Goal: Task Accomplishment & Management: Manage account settings

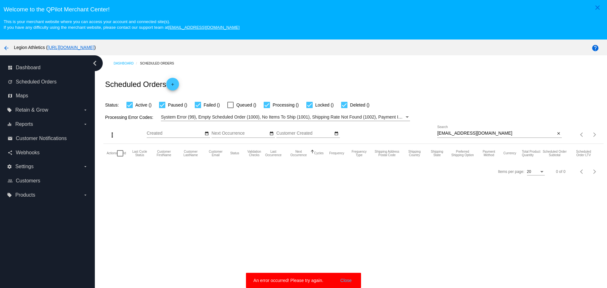
click at [455, 135] on input "bobhiler@gmail.com" at bounding box center [496, 133] width 118 height 5
paste input "kevindickson914"
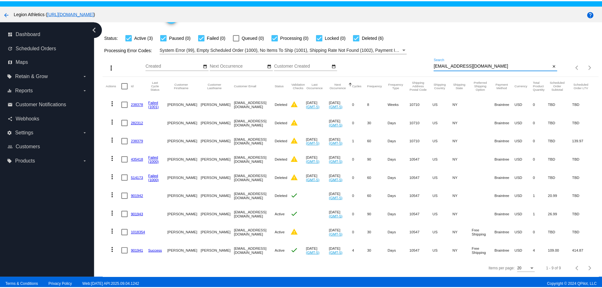
scroll to position [39, 0]
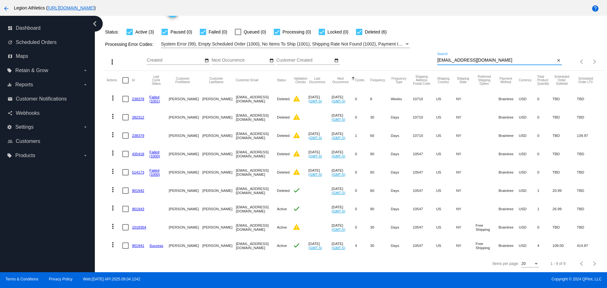
type input "[EMAIL_ADDRESS][DOMAIN_NAME]"
click at [112, 241] on mat-icon "more_vert" at bounding box center [113, 245] width 8 height 8
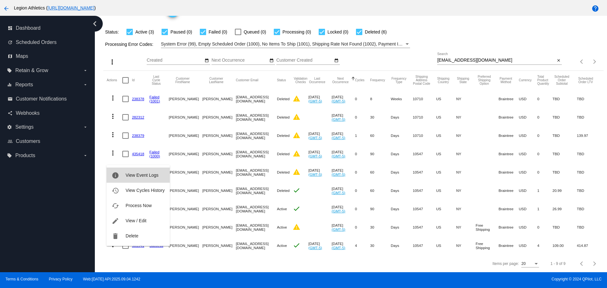
click at [137, 173] on span "View Event Logs" at bounding box center [141, 175] width 33 height 5
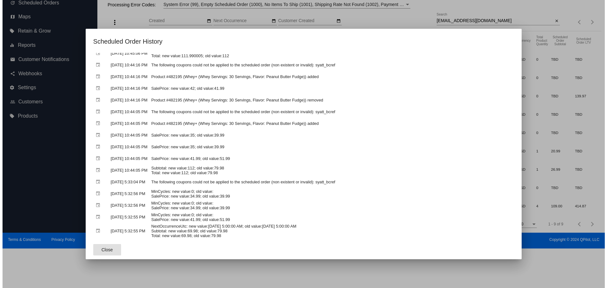
scroll to position [442, 0]
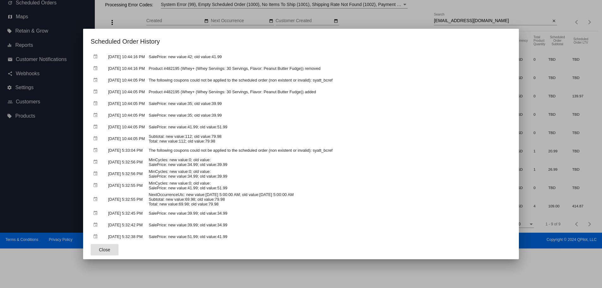
click at [92, 247] on button "Close" at bounding box center [105, 249] width 28 height 11
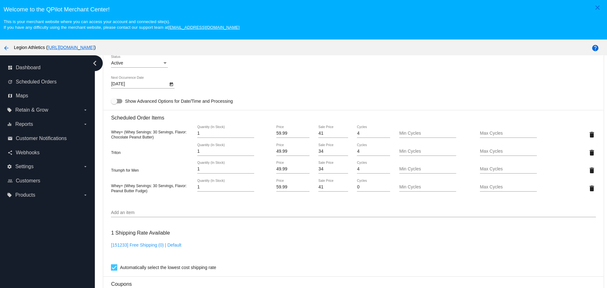
scroll to position [411, 0]
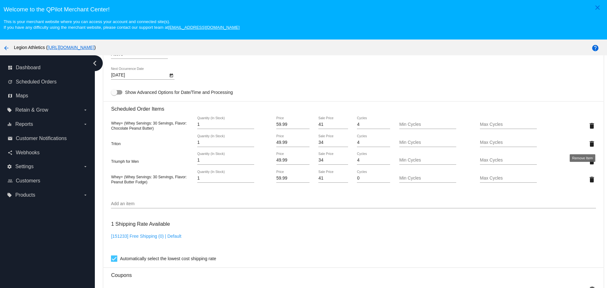
click at [588, 143] on mat-icon "delete" at bounding box center [592, 144] width 8 height 8
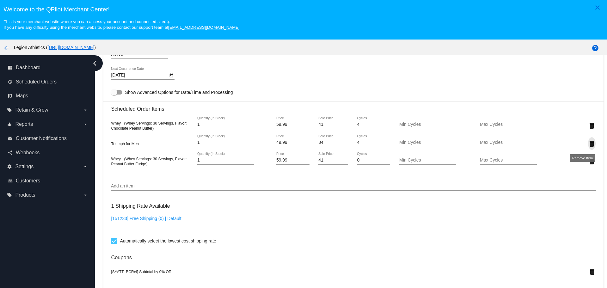
click at [588, 143] on mat-icon "delete" at bounding box center [592, 144] width 8 height 8
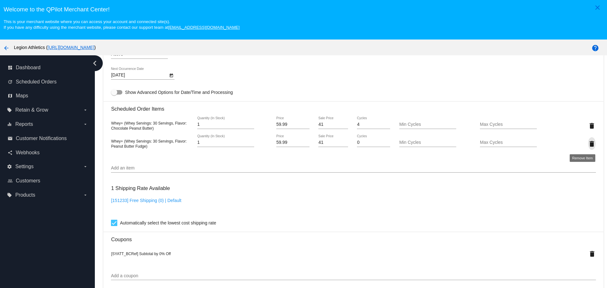
click at [588, 143] on mat-icon "delete" at bounding box center [592, 144] width 8 height 8
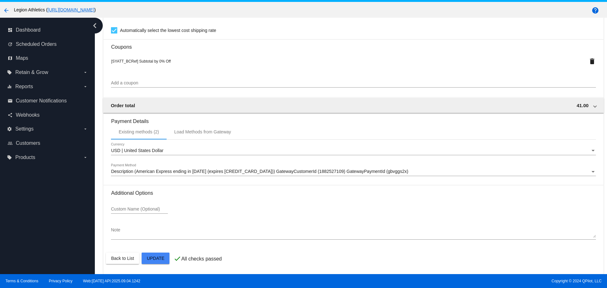
scroll to position [39, 0]
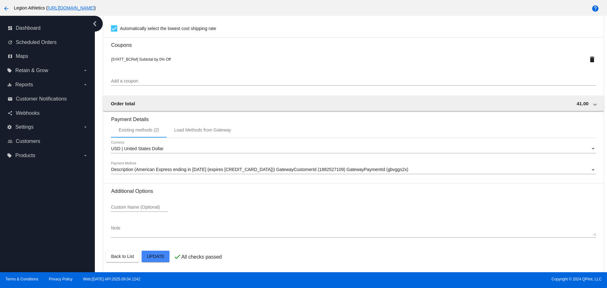
click at [164, 249] on mat-card-actions "Back to List Update" at bounding box center [353, 256] width 494 height 16
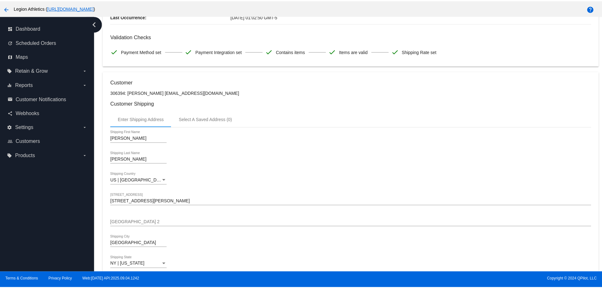
scroll to position [0, 0]
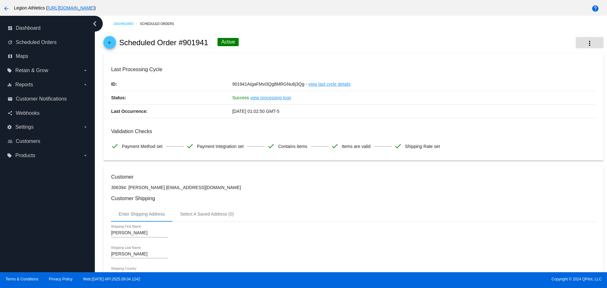
click at [585, 45] on mat-icon "more_vert" at bounding box center [589, 43] width 8 height 8
click at [559, 49] on button "info View Event Logs" at bounding box center [549, 46] width 88 height 15
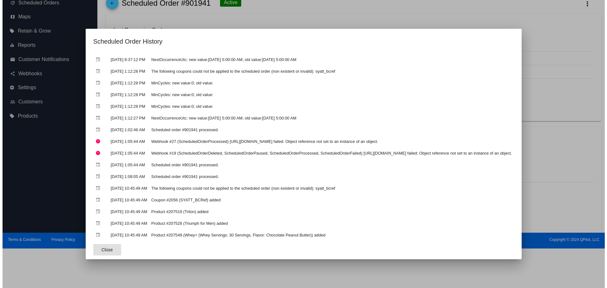
scroll to position [702, 0]
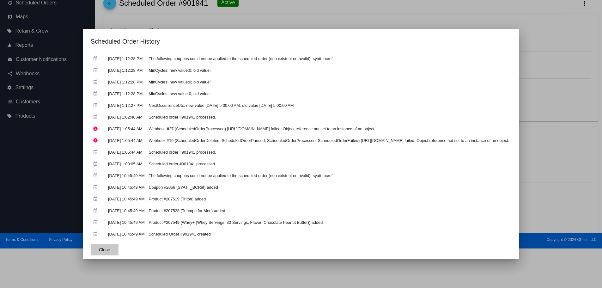
click at [99, 247] on span "Close" at bounding box center [104, 249] width 11 height 5
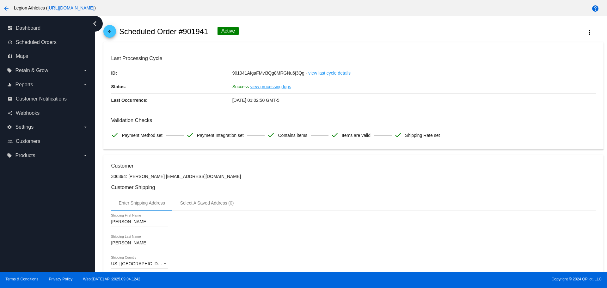
scroll to position [11, 0]
click at [82, 71] on label "local_offer Retain & Grow arrow_drop_down" at bounding box center [47, 70] width 81 height 10
click at [0, 0] on input "local_offer Retain & Grow arrow_drop_down" at bounding box center [0, 0] width 0 height 0
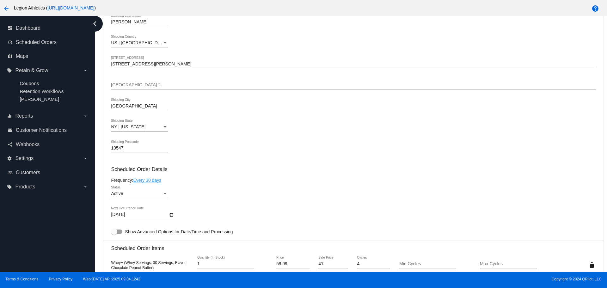
scroll to position [421, 0]
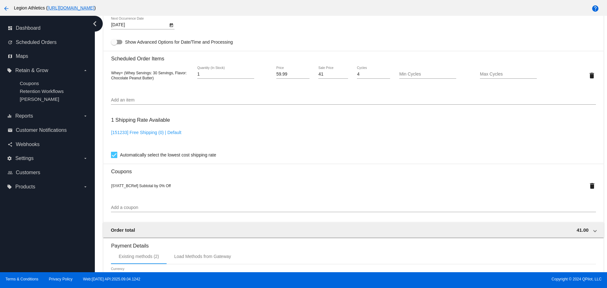
click at [137, 205] on div "Add a coupon" at bounding box center [353, 206] width 484 height 12
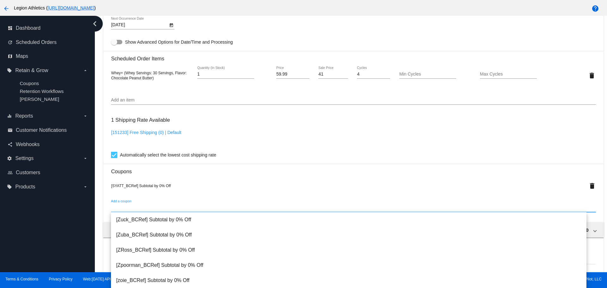
paste input "913_freeship"
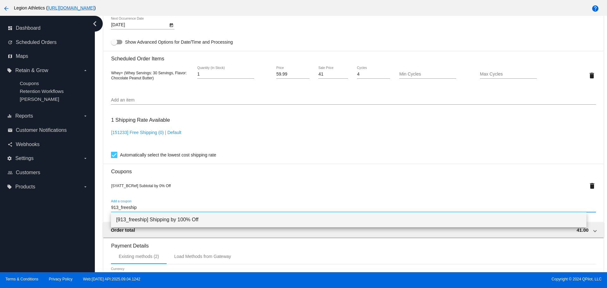
type input "913_freeship"
click at [136, 220] on span "[913_freeship] Shipping by 100% Off" at bounding box center [348, 219] width 465 height 15
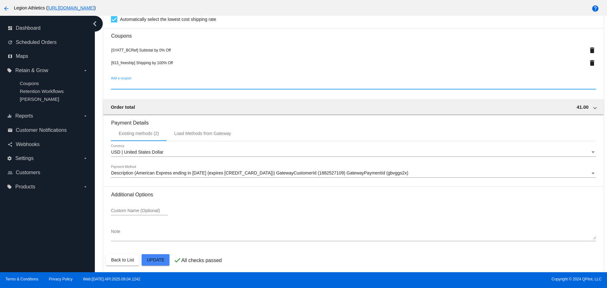
scroll to position [561, 0]
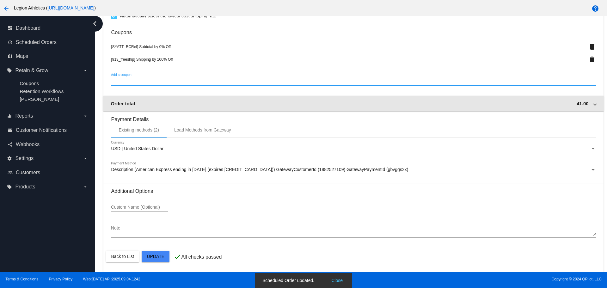
click at [576, 105] on span "41.00" at bounding box center [582, 103] width 12 height 5
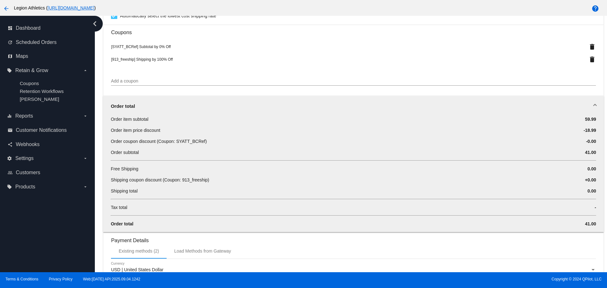
click at [567, 105] on div "Order total" at bounding box center [352, 105] width 482 height 5
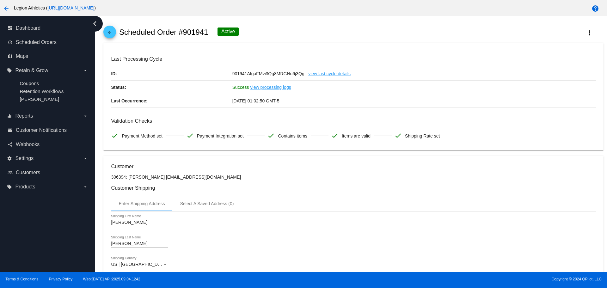
scroll to position [0, 0]
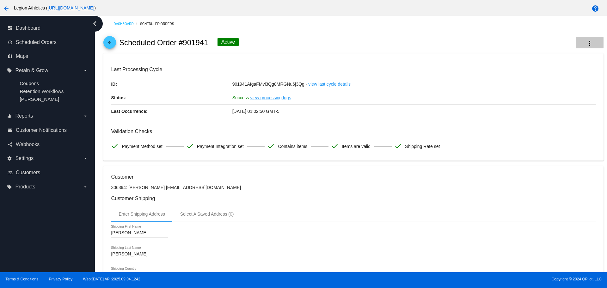
click at [585, 46] on mat-icon "more_vert" at bounding box center [589, 43] width 8 height 8
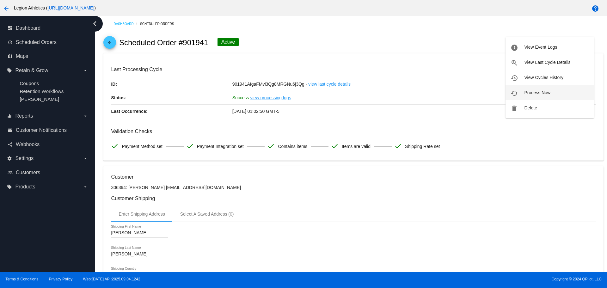
click at [529, 90] on span "Process Now" at bounding box center [537, 92] width 26 height 5
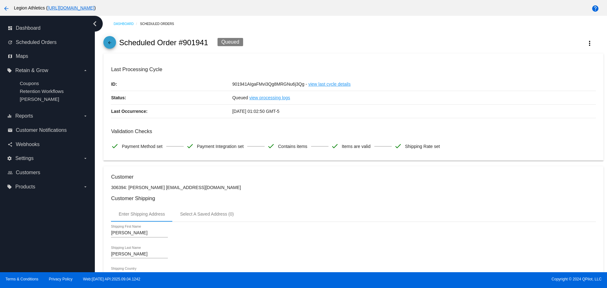
click at [112, 44] on mat-icon "arrow_back" at bounding box center [110, 44] width 8 height 8
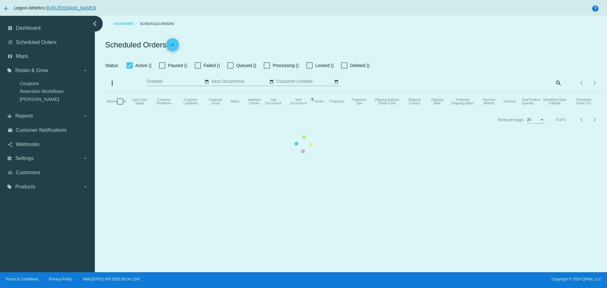
checkbox input "true"
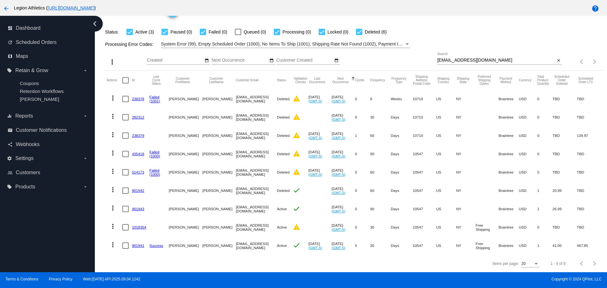
scroll to position [38, 0]
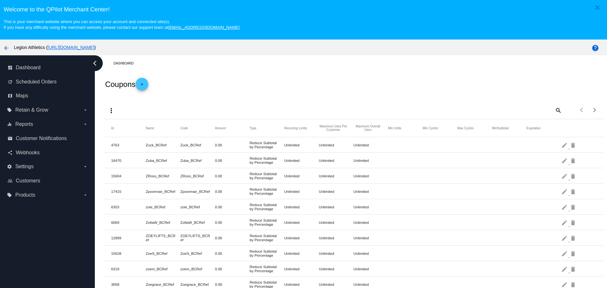
click at [141, 82] on mat-icon "add" at bounding box center [142, 86] width 8 height 8
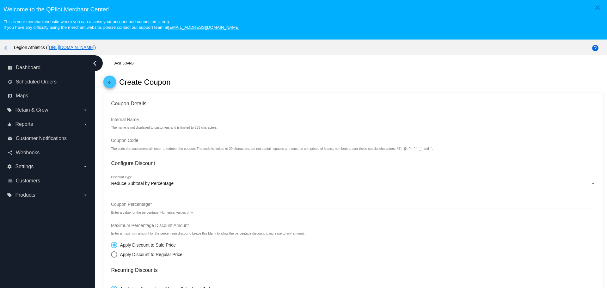
click at [153, 116] on div "Internal Name" at bounding box center [353, 118] width 484 height 12
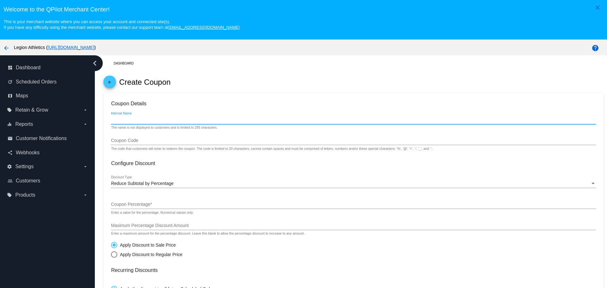
click at [153, 118] on input "Internal Name" at bounding box center [353, 119] width 484 height 5
type input "913_freeship"
click at [121, 141] on input "Coupon Code" at bounding box center [353, 140] width 484 height 5
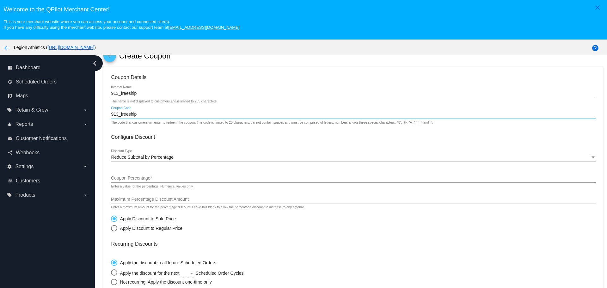
scroll to position [63, 0]
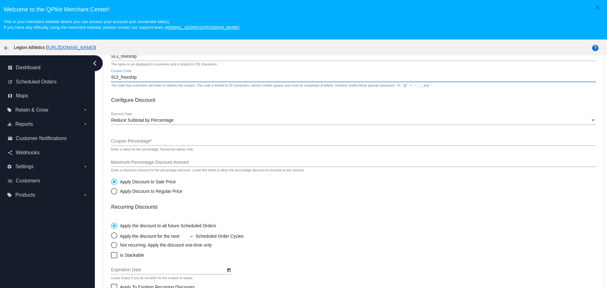
type input "913_freeship"
click at [130, 121] on span "Reduce Subtotal by Percentage" at bounding box center [142, 120] width 63 height 5
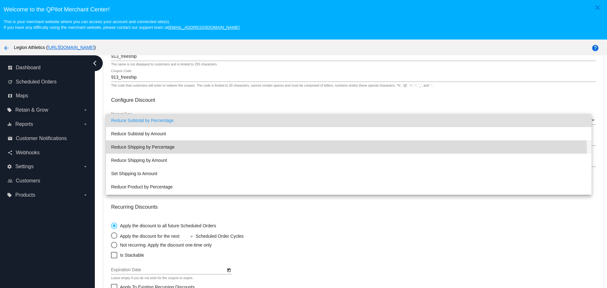
click at [147, 151] on span "Reduce Shipping by Percentage" at bounding box center [348, 146] width 475 height 13
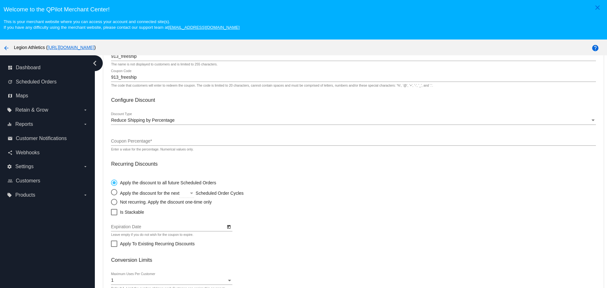
click at [147, 147] on div "Coupon Percentage * Enter a value for the percentage. Numerical values only." at bounding box center [353, 142] width 484 height 18
click at [147, 144] on div "Coupon Percentage *" at bounding box center [353, 139] width 484 height 12
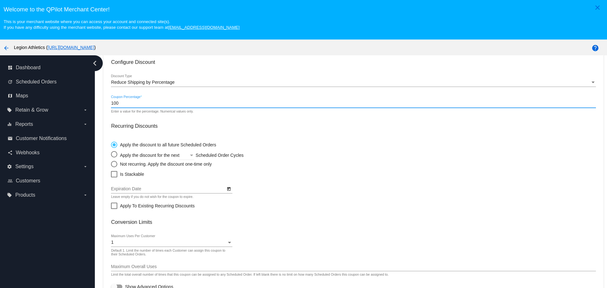
scroll to position [104, 0]
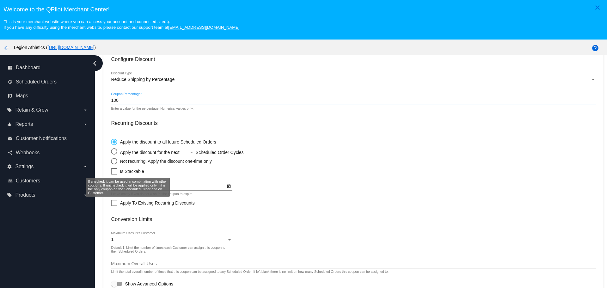
type input "100"
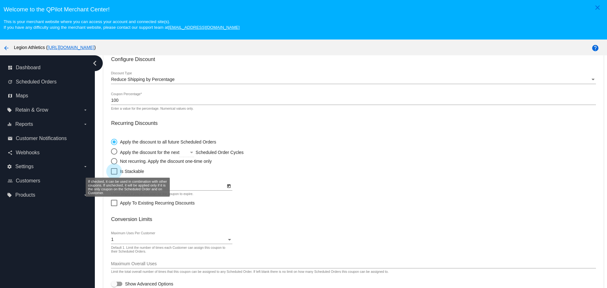
click at [116, 170] on div at bounding box center [114, 171] width 6 height 6
click at [114, 174] on input "Is Stackable" at bounding box center [114, 174] width 0 height 0
checkbox input "true"
click at [114, 160] on div "Select an option" at bounding box center [114, 161] width 6 height 6
click at [111, 161] on input "Not recurring. Apply the discount one-time only" at bounding box center [111, 161] width 0 height 0
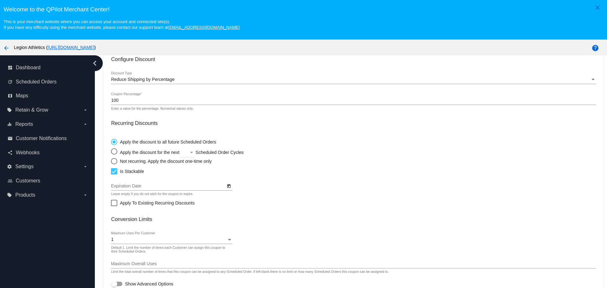
radio input "true"
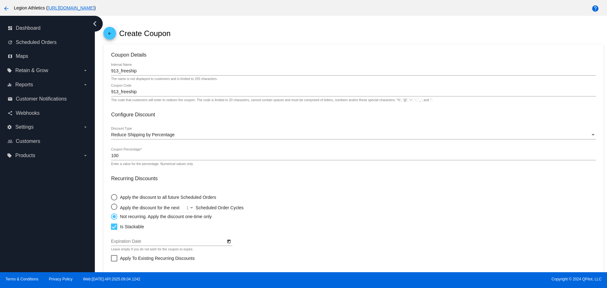
scroll to position [0, 0]
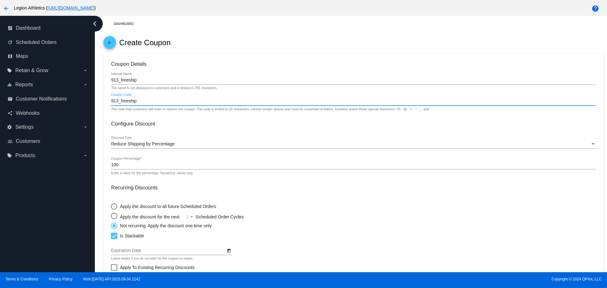
click at [127, 103] on input "913_freeship" at bounding box center [353, 101] width 484 height 5
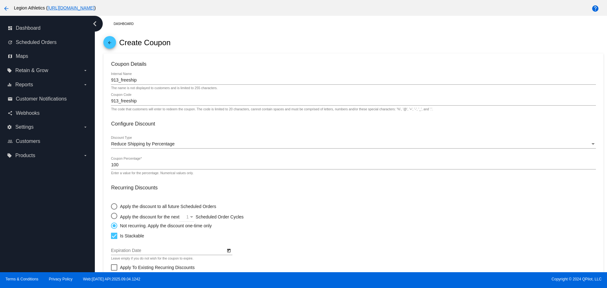
click at [198, 125] on h3 "Configure Discount" at bounding box center [353, 124] width 484 height 6
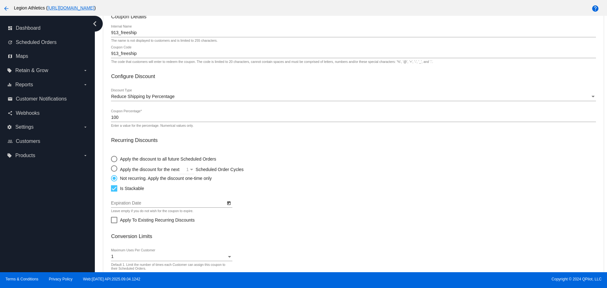
scroll to position [104, 0]
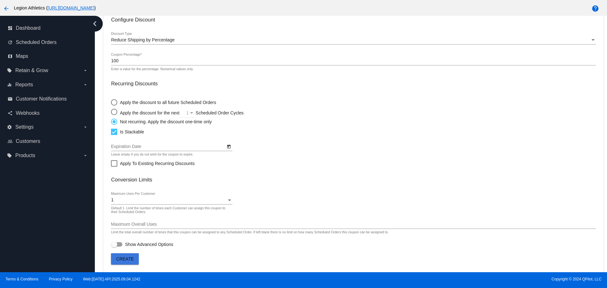
click at [135, 259] on button "Create" at bounding box center [125, 258] width 28 height 11
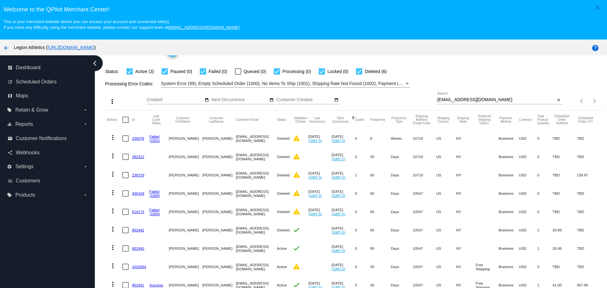
scroll to position [38, 0]
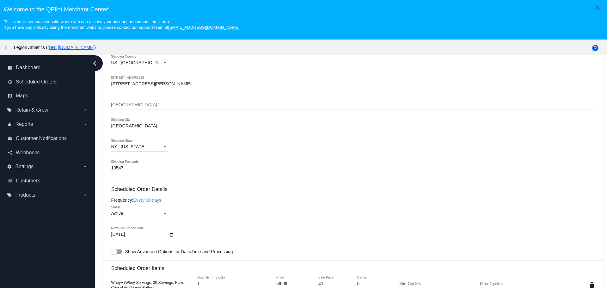
scroll to position [284, 0]
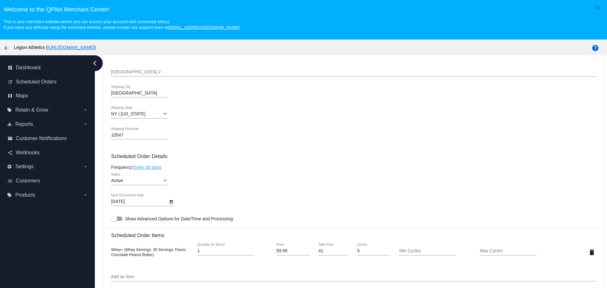
click at [167, 202] on body "close Welcome to the [GEOGRAPHIC_DATA]! This is your merchant website where you…" at bounding box center [303, 144] width 607 height 288
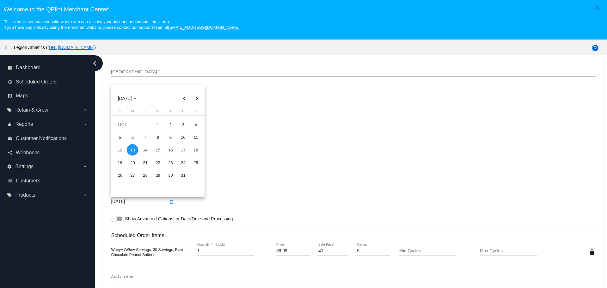
click at [182, 176] on div "31" at bounding box center [182, 174] width 11 height 11
type input "[DATE]"
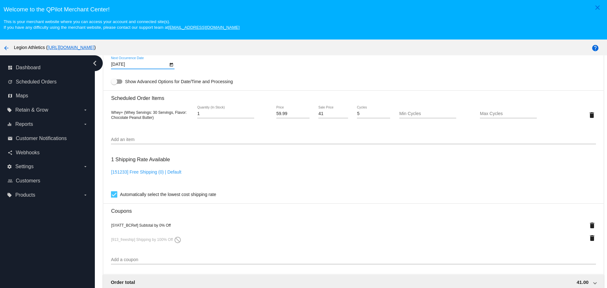
scroll to position [411, 0]
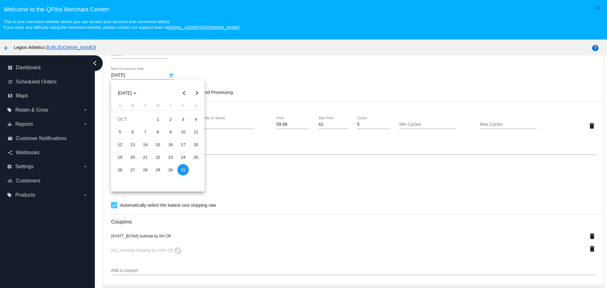
click at [181, 169] on div "31" at bounding box center [182, 169] width 11 height 11
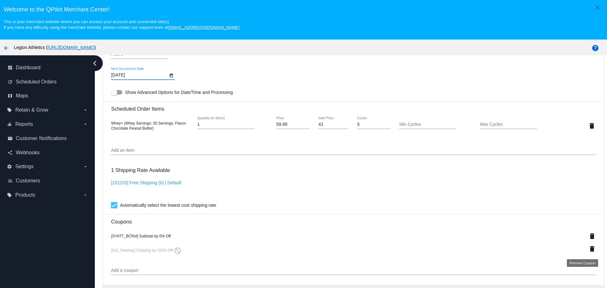
click at [588, 251] on mat-icon "delete" at bounding box center [592, 249] width 8 height 8
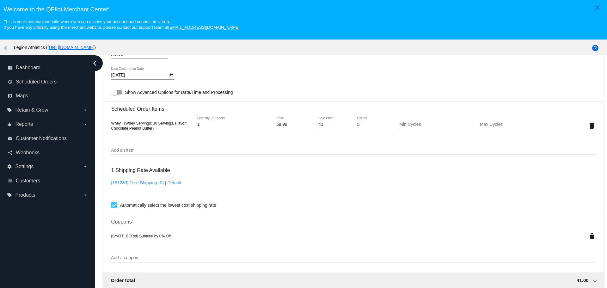
click at [158, 153] on input "Add an item" at bounding box center [353, 150] width 484 height 5
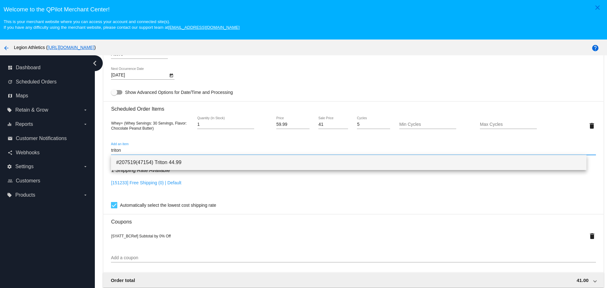
type input "triton"
click at [157, 157] on span "#207519(47154) Triton 44.99" at bounding box center [348, 162] width 465 height 15
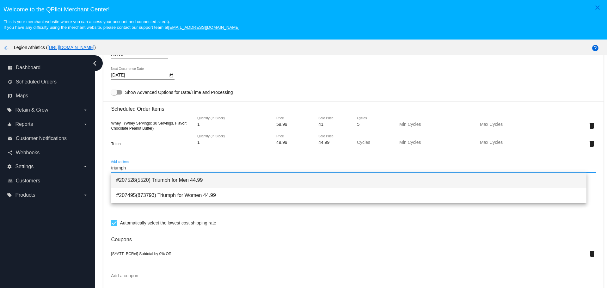
type input "triumph"
click at [158, 176] on span "#207528(5520) Triumph for Men 44.99" at bounding box center [348, 180] width 465 height 15
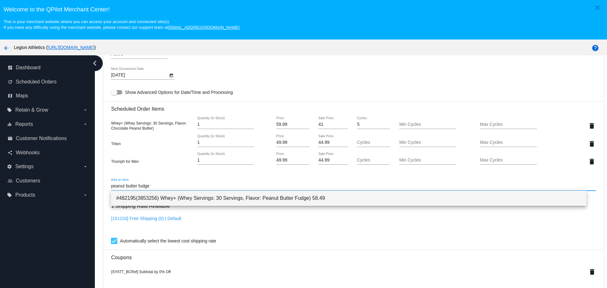
type input "peanut butter fudge"
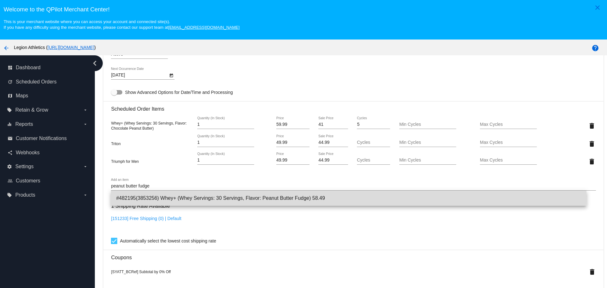
click at [171, 196] on span "#482195(3853256) Whey+ (Whey Servings: 30 Servings, Flavor: Peanut Butter Fudge…" at bounding box center [348, 198] width 465 height 15
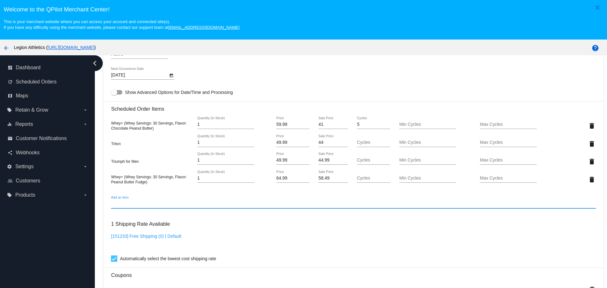
click at [340, 145] on input "44" at bounding box center [332, 142] width 29 height 5
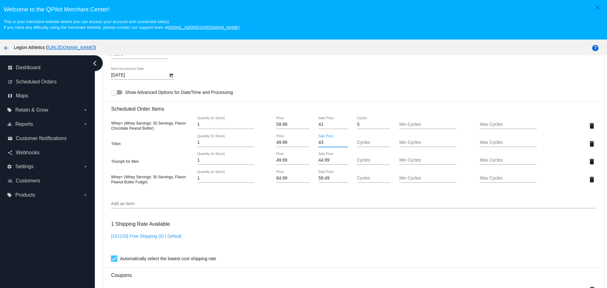
click at [340, 144] on input "43" at bounding box center [332, 142] width 29 height 5
click at [340, 144] on input "42" at bounding box center [332, 142] width 29 height 5
click at [340, 144] on input "41" at bounding box center [332, 142] width 29 height 5
click at [340, 144] on input "40" at bounding box center [332, 142] width 29 height 5
click at [340, 144] on input "39" at bounding box center [332, 142] width 29 height 5
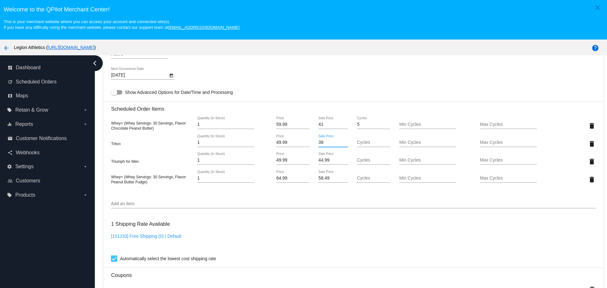
click at [340, 144] on input "38" at bounding box center [332, 142] width 29 height 5
click at [340, 144] on input "37" at bounding box center [332, 142] width 29 height 5
click at [340, 144] on input "36" at bounding box center [332, 142] width 29 height 5
click at [340, 144] on input "35" at bounding box center [332, 142] width 29 height 5
type input "34"
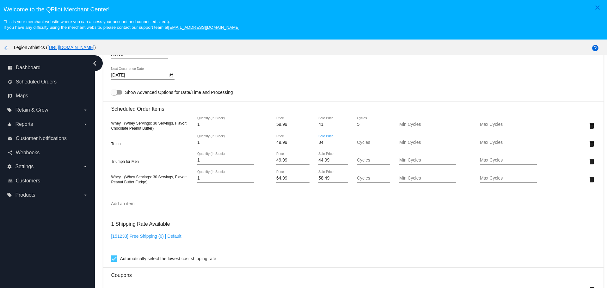
click at [340, 144] on input "34" at bounding box center [332, 142] width 29 height 5
click at [328, 77] on mat-card "Customer 306394: [PERSON_NAME] [EMAIL_ADDRESS][DOMAIN_NAME] Customer Shipping E…" at bounding box center [353, 148] width 500 height 707
click at [341, 162] on input "44" at bounding box center [332, 160] width 29 height 5
click at [341, 162] on input "43" at bounding box center [332, 160] width 29 height 5
click at [341, 162] on input "42" at bounding box center [332, 160] width 29 height 5
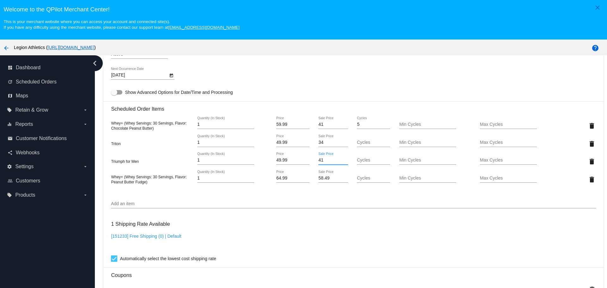
click at [341, 162] on input "41" at bounding box center [332, 160] width 29 height 5
click at [341, 162] on input "40" at bounding box center [332, 160] width 29 height 5
click at [341, 162] on input "39" at bounding box center [332, 160] width 29 height 5
click at [341, 162] on input "38" at bounding box center [332, 160] width 29 height 5
click at [341, 162] on input "37" at bounding box center [332, 160] width 29 height 5
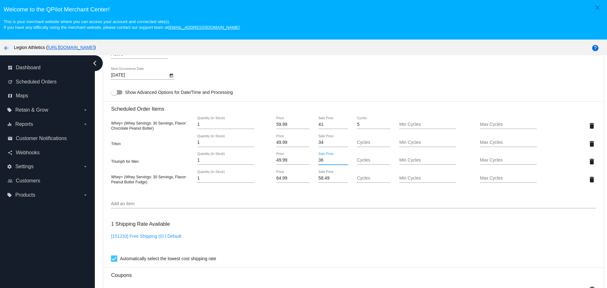
click at [341, 162] on input "36" at bounding box center [332, 160] width 29 height 5
click at [341, 162] on input "35" at bounding box center [332, 160] width 29 height 5
type input "34"
click at [341, 162] on input "34" at bounding box center [332, 160] width 29 height 5
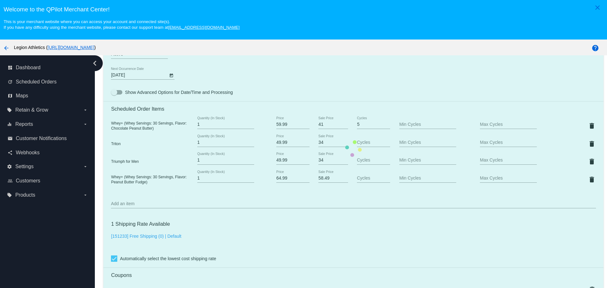
click at [324, 71] on mat-card "Customer 306394: [PERSON_NAME] [EMAIL_ADDRESS][DOMAIN_NAME] Customer Shipping E…" at bounding box center [353, 148] width 500 height 707
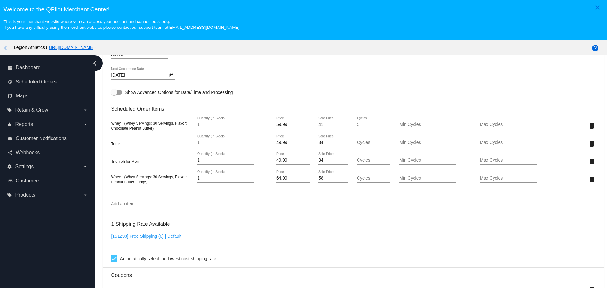
click at [340, 179] on input "58" at bounding box center [332, 178] width 29 height 5
click at [340, 179] on input "57" at bounding box center [332, 178] width 29 height 5
click at [340, 179] on input "56" at bounding box center [332, 178] width 29 height 5
click at [340, 179] on input "55" at bounding box center [332, 178] width 29 height 5
click at [340, 179] on input "54" at bounding box center [332, 178] width 29 height 5
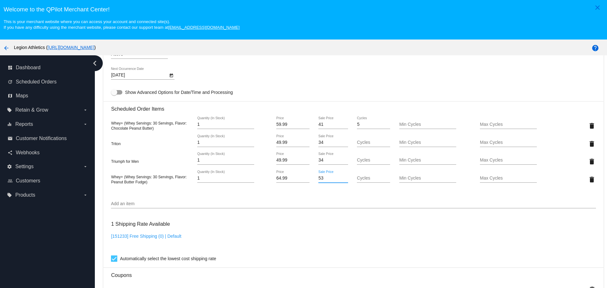
click at [340, 179] on input "53" at bounding box center [332, 178] width 29 height 5
click at [340, 179] on input "52" at bounding box center [332, 178] width 29 height 5
click at [340, 179] on input "51" at bounding box center [332, 178] width 29 height 5
click at [340, 179] on input "50" at bounding box center [332, 178] width 29 height 5
click at [340, 179] on input "49" at bounding box center [332, 178] width 29 height 5
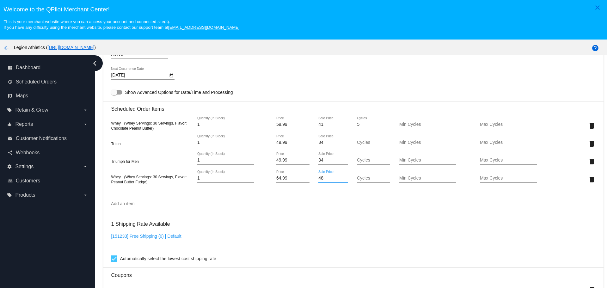
click at [340, 179] on input "48" at bounding box center [332, 178] width 29 height 5
click at [340, 179] on input "47" at bounding box center [332, 178] width 29 height 5
click at [340, 179] on input "46" at bounding box center [332, 178] width 29 height 5
click at [340, 179] on input "45" at bounding box center [332, 178] width 29 height 5
click at [340, 179] on input "44" at bounding box center [332, 178] width 29 height 5
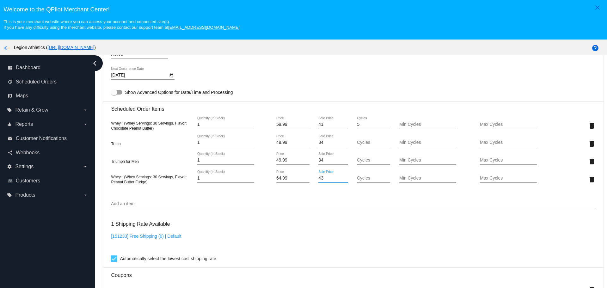
click at [340, 179] on input "43" at bounding box center [332, 178] width 29 height 5
click at [340, 179] on input "42" at bounding box center [332, 178] width 29 height 5
type input "41"
click at [340, 179] on input "41" at bounding box center [332, 178] width 29 height 5
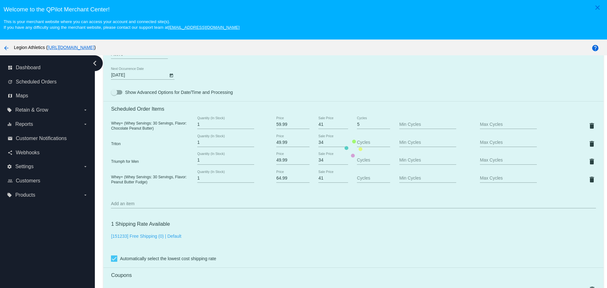
click at [330, 74] on mat-card "Customer 306394: [PERSON_NAME] [EMAIL_ADDRESS][DOMAIN_NAME] Customer Shipping E…" at bounding box center [353, 148] width 500 height 707
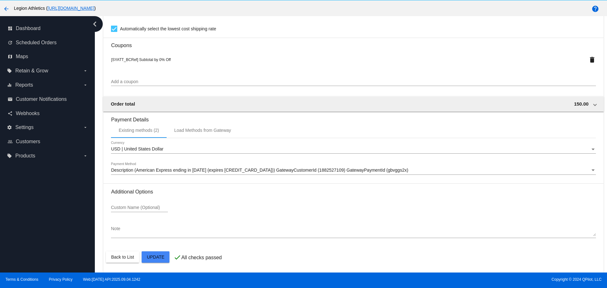
scroll to position [39, 0]
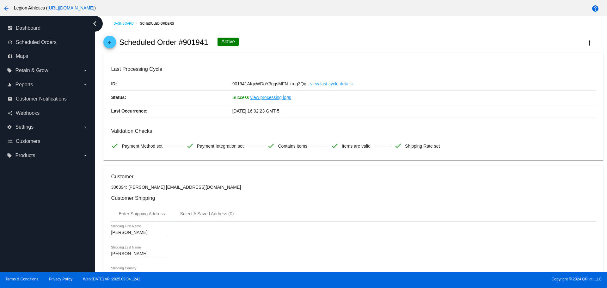
scroll to position [0, 0]
click at [113, 43] on mat-icon "arrow_back" at bounding box center [110, 44] width 8 height 8
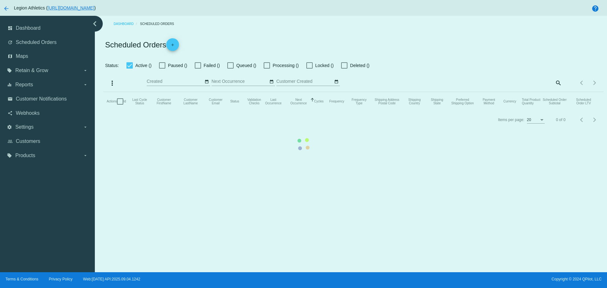
checkbox input "true"
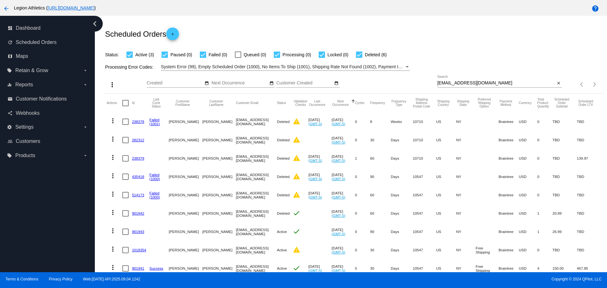
scroll to position [38, 0]
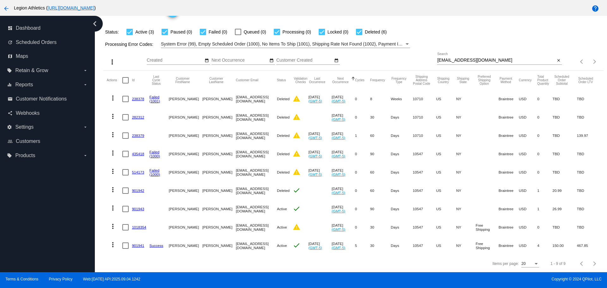
click at [142, 243] on link "901941" at bounding box center [138, 245] width 12 height 4
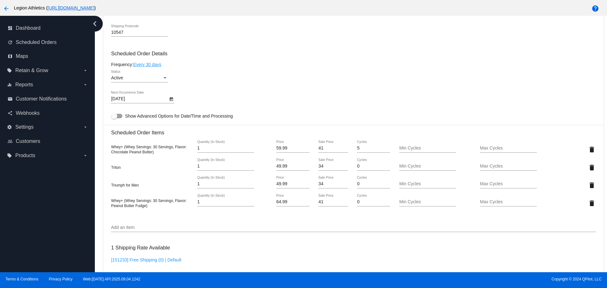
scroll to position [379, 0]
